Goal: Information Seeking & Learning: Find specific fact

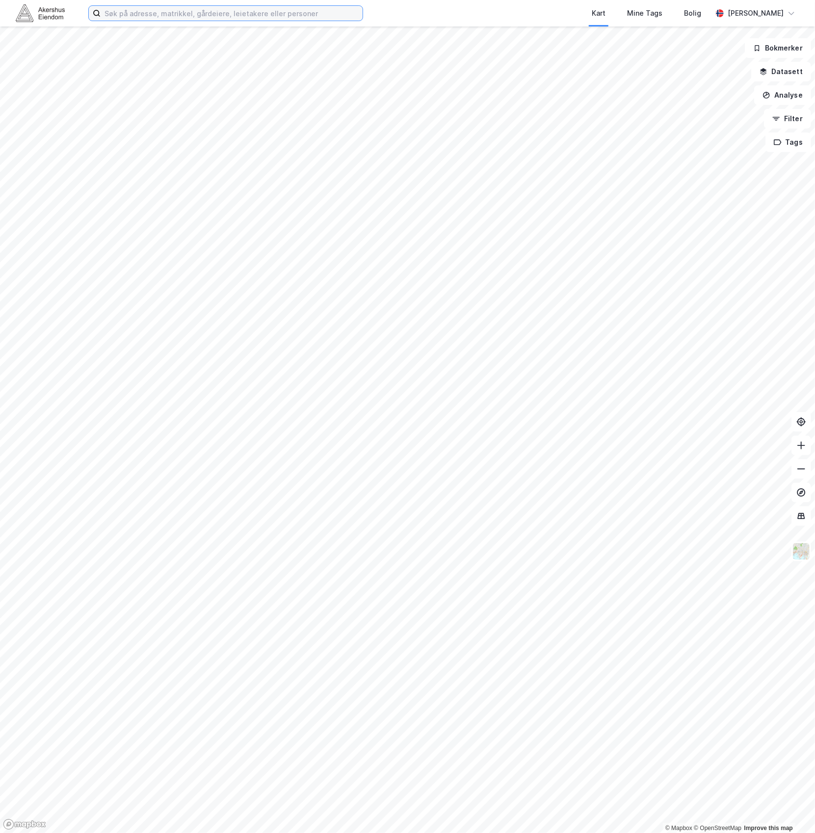
click at [213, 15] on input at bounding box center [232, 13] width 262 height 15
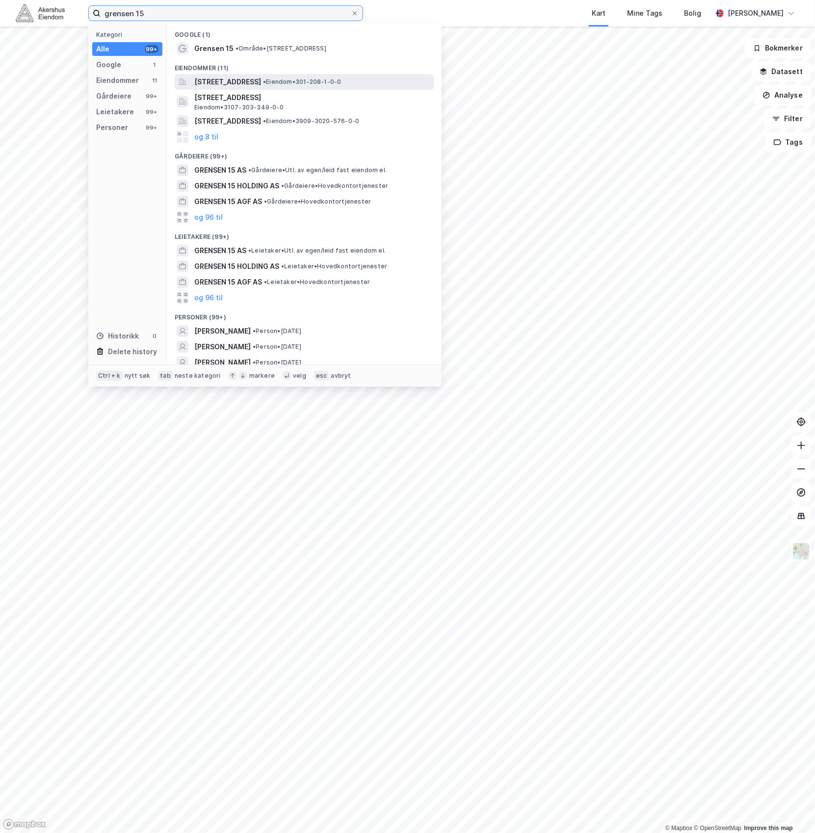
type input "grensen 15"
click at [261, 77] on span "[STREET_ADDRESS]" at bounding box center [227, 82] width 67 height 12
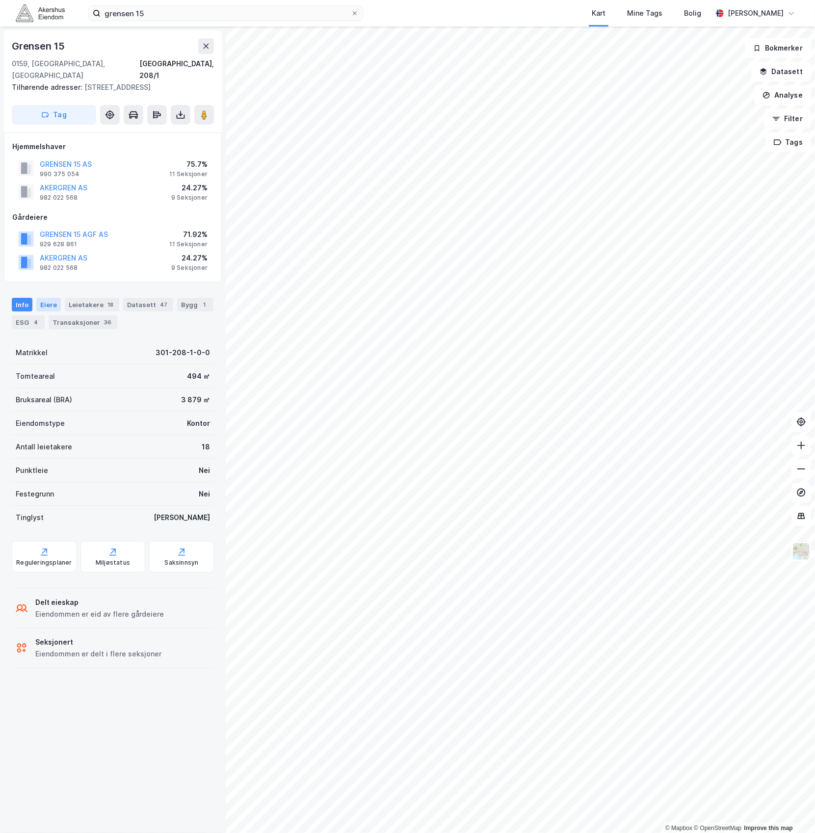
click at [41, 298] on div "Eiere" at bounding box center [48, 305] width 25 height 14
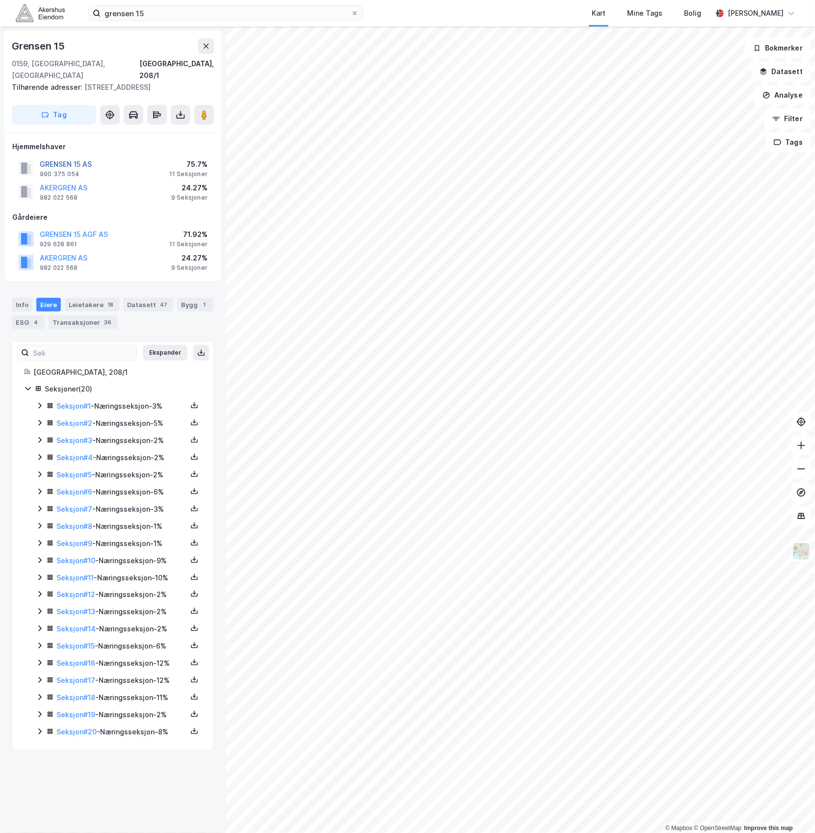
click at [0, 0] on button "GRENSEN 15 AS" at bounding box center [0, 0] width 0 height 0
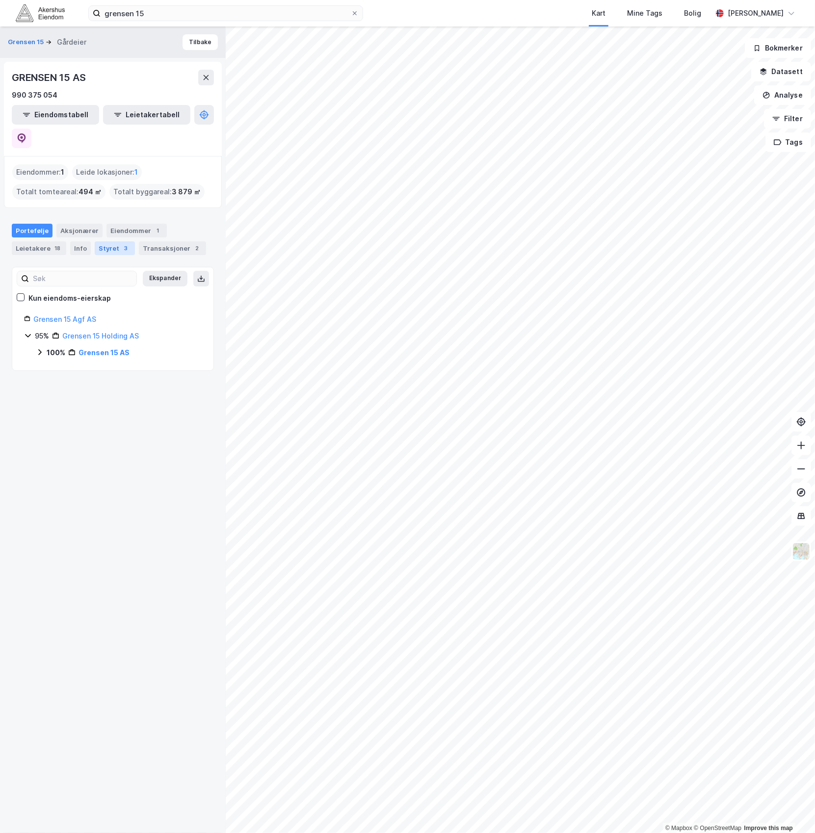
click at [105, 241] on div "Styret 3" at bounding box center [115, 248] width 40 height 14
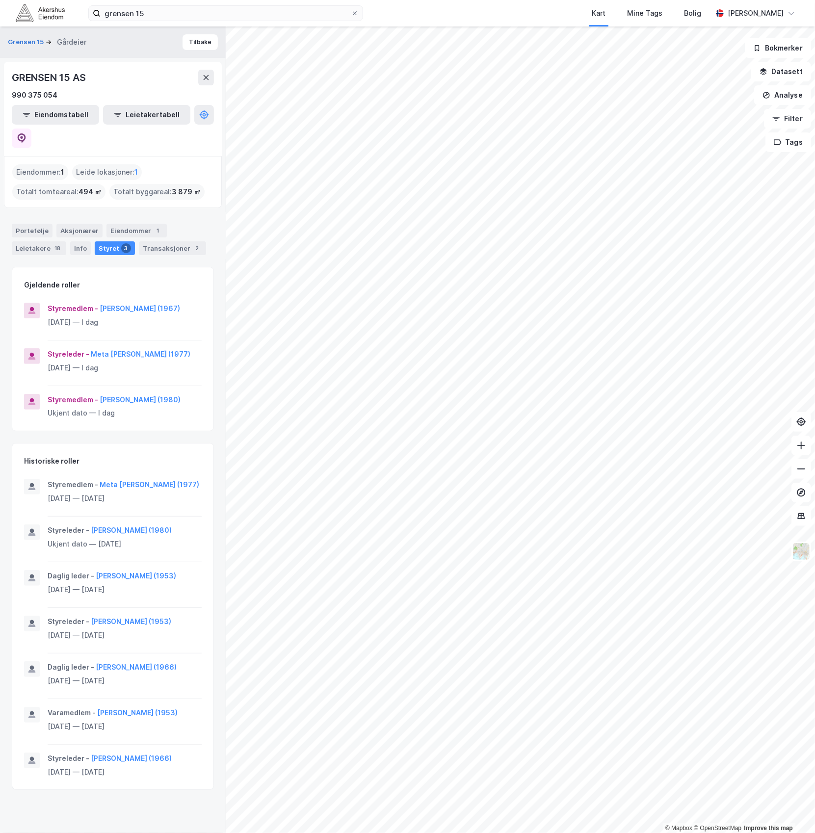
click at [815, 230] on html "grensen 15 Kart Mine Tags Bolig [PERSON_NAME] © Mapbox © OpenStreetMap Improve …" at bounding box center [407, 416] width 815 height 833
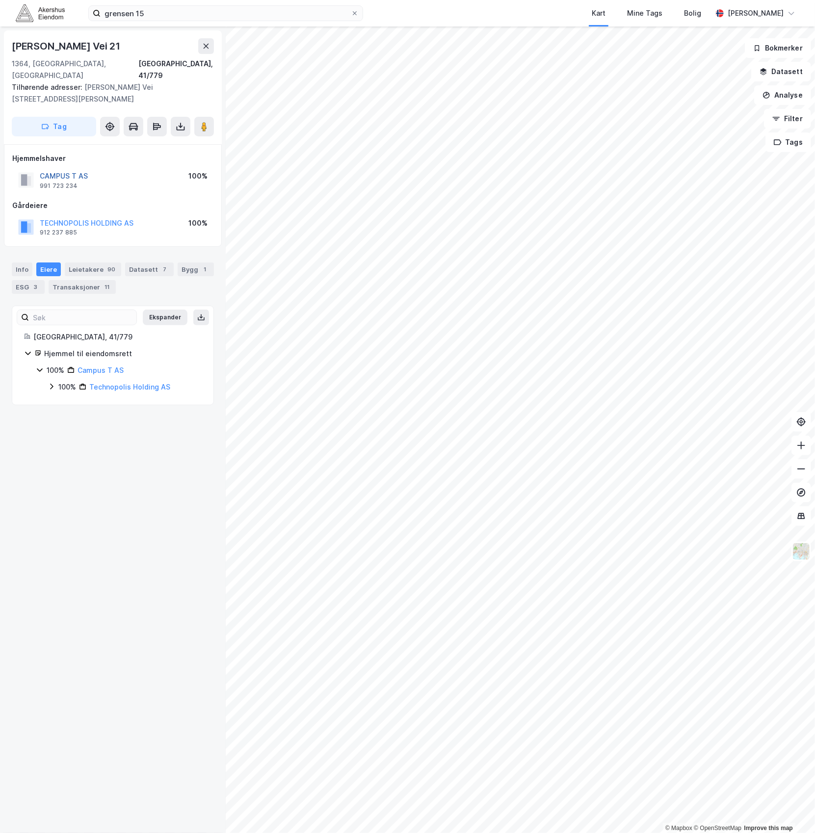
click at [0, 0] on button "CAMPUS T AS" at bounding box center [0, 0] width 0 height 0
